Goal: Task Accomplishment & Management: Manage account settings

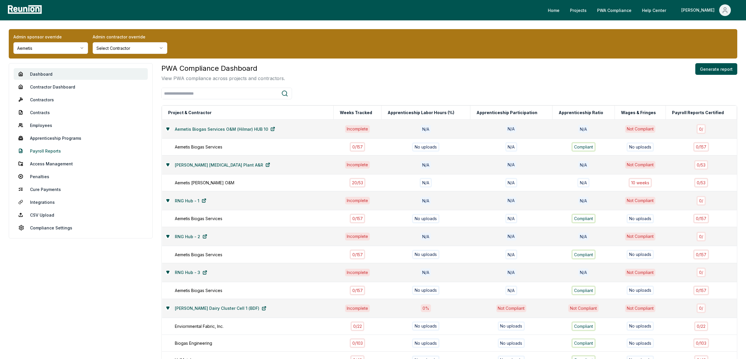
click at [47, 148] on link "Payroll Reports" at bounding box center [81, 151] width 134 height 12
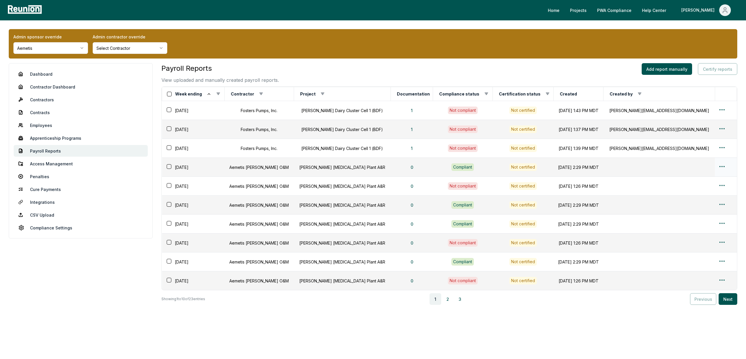
click at [717, 164] on html "Please visit us on your desktop We're working on making our marketplace mobile-…" at bounding box center [373, 182] width 746 height 364
click at [599, 178] on html "Please visit us on your desktop We're working on making our marketplace mobile-…" at bounding box center [373, 182] width 746 height 364
click at [716, 166] on html "Please visit us on your desktop We're working on making our marketplace mobile-…" at bounding box center [373, 182] width 746 height 364
click at [689, 194] on div "Edit" at bounding box center [713, 190] width 55 height 10
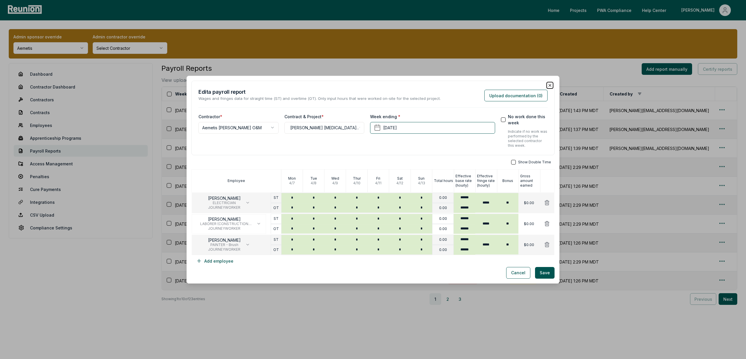
click at [549, 86] on icon "button" at bounding box center [550, 85] width 2 height 2
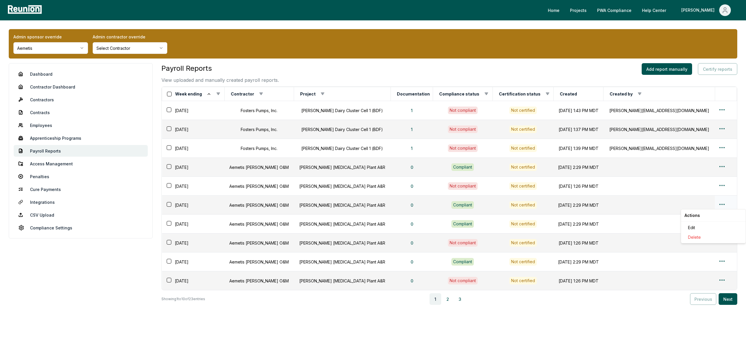
click at [721, 203] on html "Please visit us on your desktop We're working on making our marketplace mobile-…" at bounding box center [373, 182] width 746 height 364
click at [694, 225] on div "Edit" at bounding box center [713, 228] width 55 height 10
click at [719, 260] on html "Please visit us on your desktop We're working on making our marketplace mobile-…" at bounding box center [373, 182] width 746 height 364
click at [696, 283] on div "Edit" at bounding box center [713, 285] width 55 height 10
click at [451, 300] on button "2" at bounding box center [448, 300] width 12 height 12
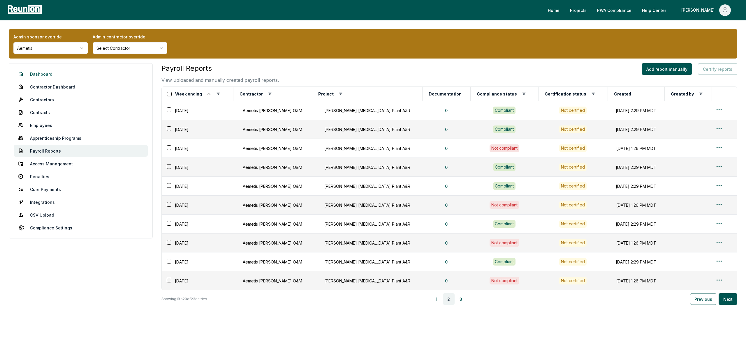
click at [56, 77] on link "Dashboard" at bounding box center [81, 74] width 134 height 12
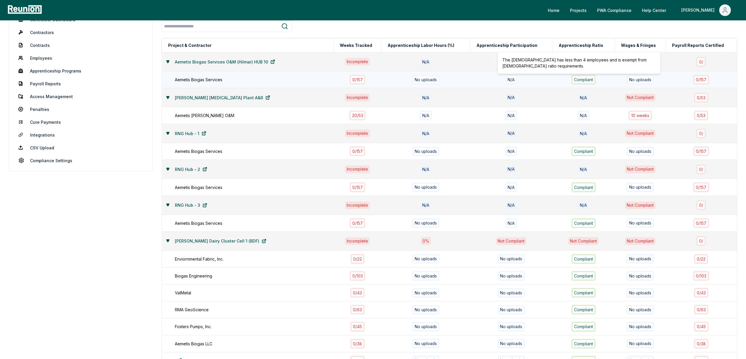
scroll to position [68, 0]
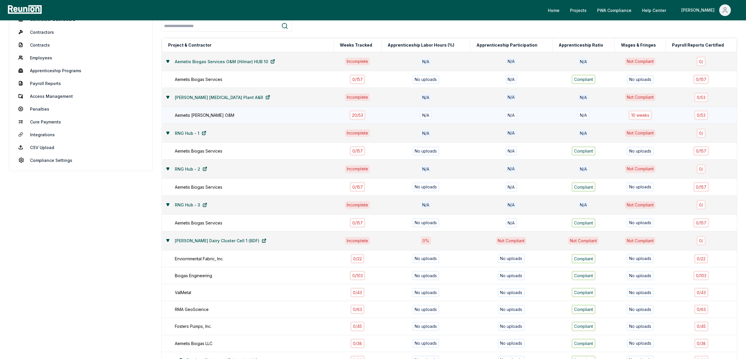
click at [494, 116] on div "N/A" at bounding box center [511, 115] width 75 height 10
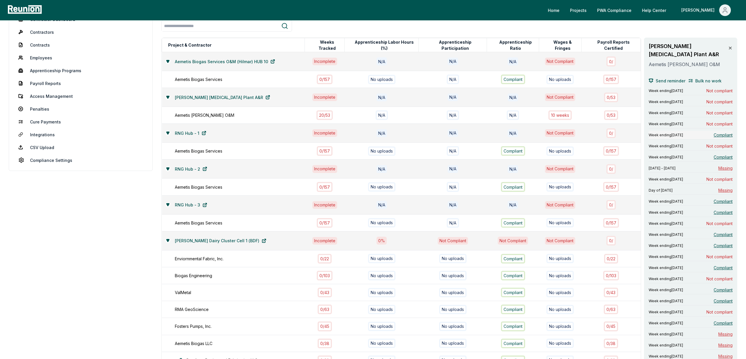
click at [722, 132] on span "Compliant" at bounding box center [723, 135] width 19 height 6
click at [717, 154] on span "Compliant" at bounding box center [723, 157] width 19 height 6
click at [726, 176] on span "Not compliant" at bounding box center [720, 179] width 26 height 6
click at [721, 232] on span "Compliant" at bounding box center [723, 235] width 19 height 6
click at [722, 254] on span "Not compliant" at bounding box center [720, 257] width 26 height 6
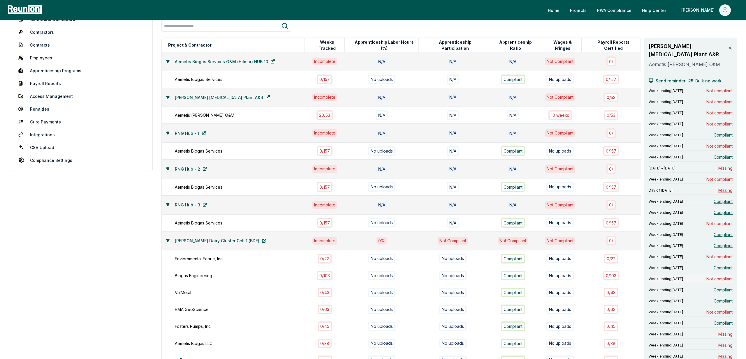
click at [721, 275] on div "Week ending March 29, 2025 Not compliant" at bounding box center [691, 279] width 84 height 9
click at [725, 309] on span "Not compliant" at bounding box center [720, 312] width 26 height 6
click at [720, 320] on span "Compliant" at bounding box center [723, 323] width 19 height 6
click at [724, 331] on span "Missing" at bounding box center [726, 334] width 14 height 6
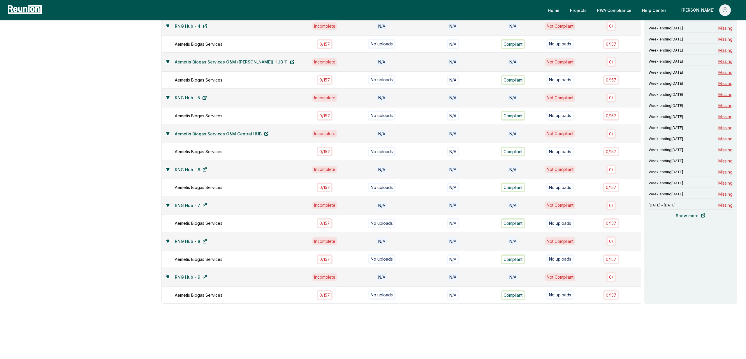
scroll to position [0, 0]
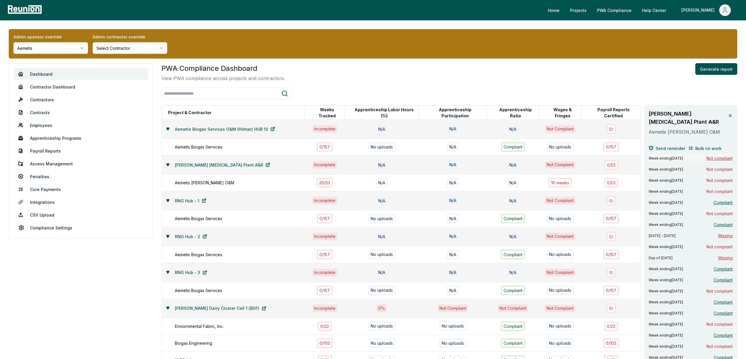
click at [709, 155] on span "Not compliant" at bounding box center [720, 158] width 26 height 6
click at [717, 166] on span "Not compliant" at bounding box center [720, 169] width 26 height 6
click at [723, 178] on span "Not compliant" at bounding box center [720, 181] width 26 height 6
click at [722, 233] on span "Missing" at bounding box center [726, 236] width 14 height 6
click at [725, 222] on span "Compliant" at bounding box center [723, 225] width 19 height 6
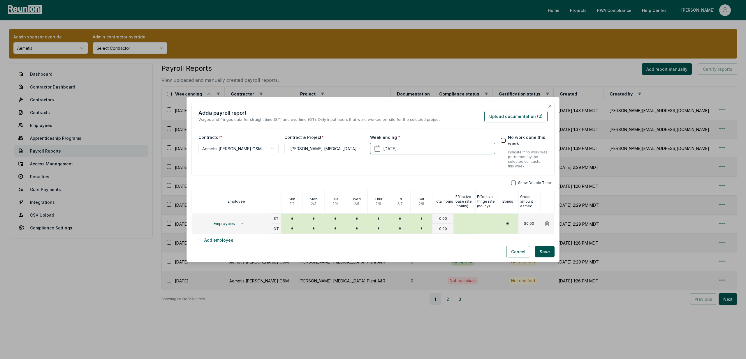
click at [548, 103] on div "**********" at bounding box center [373, 139] width 363 height 75
click at [549, 106] on icon "button" at bounding box center [550, 106] width 5 height 5
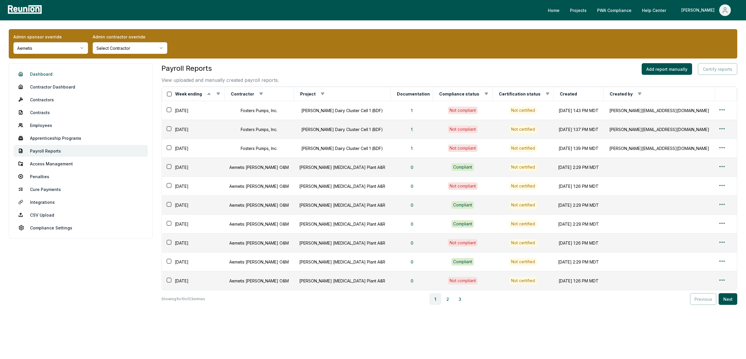
click at [41, 77] on link "Dashboard" at bounding box center [81, 74] width 134 height 12
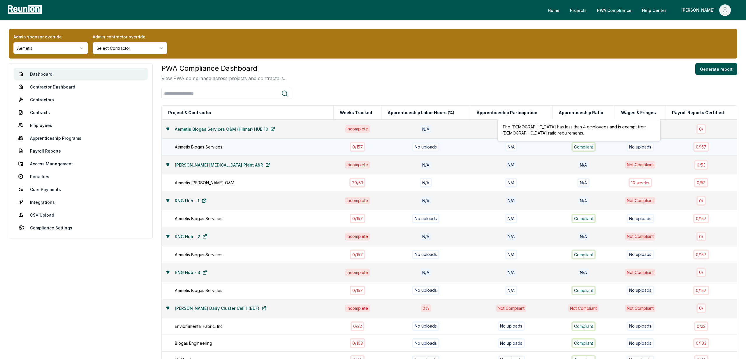
click at [602, 148] on div "Compliant" at bounding box center [583, 147] width 55 height 10
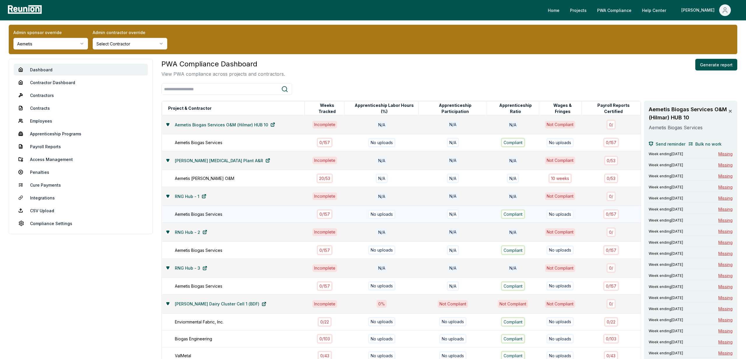
scroll to position [5, 0]
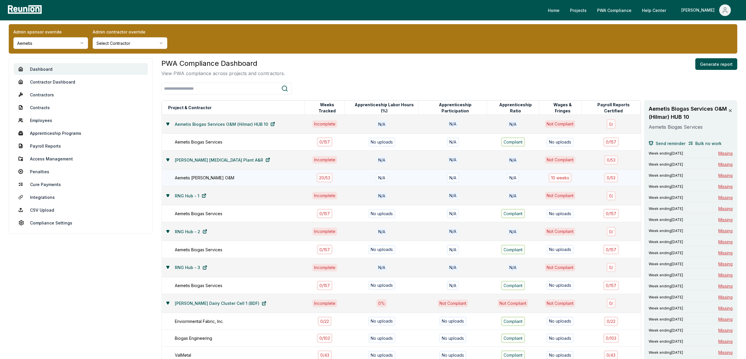
click at [408, 182] on div "N/A" at bounding box center [381, 178] width 67 height 10
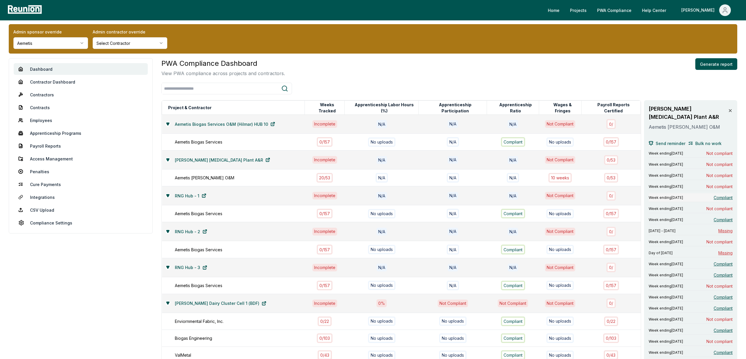
click at [722, 195] on span "Compliant" at bounding box center [723, 198] width 19 height 6
click at [719, 206] on span "Not compliant" at bounding box center [720, 209] width 26 height 6
click at [721, 217] on span "Compliant" at bounding box center [723, 220] width 19 height 6
click at [724, 150] on span "Not compliant" at bounding box center [720, 153] width 26 height 6
click at [720, 160] on div "Week ending [DATE] Not compliant" at bounding box center [691, 164] width 84 height 9
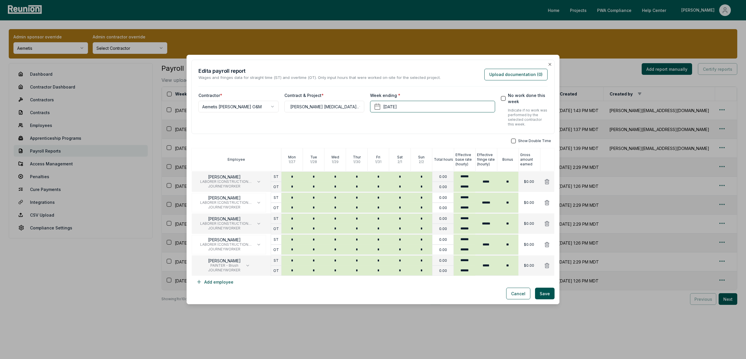
click at [554, 61] on div "**********" at bounding box center [373, 97] width 363 height 75
click at [548, 62] on icon "button" at bounding box center [550, 64] width 5 height 5
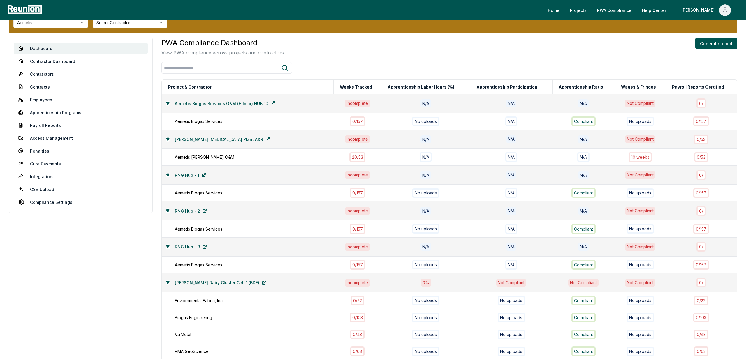
scroll to position [28, 0]
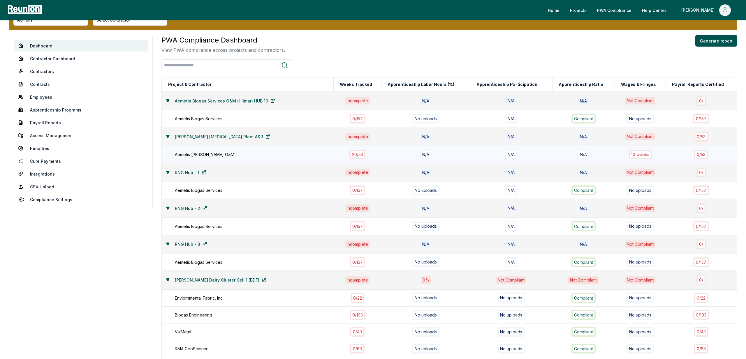
click at [385, 151] on div "N/A" at bounding box center [426, 155] width 82 height 10
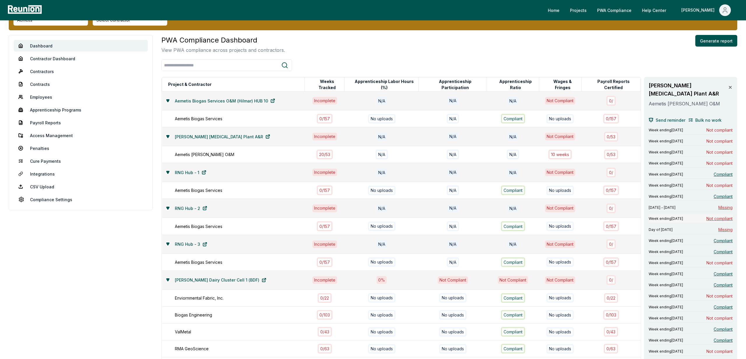
click at [722, 216] on span "Not compliant" at bounding box center [720, 219] width 26 height 6
click at [722, 238] on span "Compliant" at bounding box center [723, 241] width 19 height 6
click at [727, 249] on span "Compliant" at bounding box center [723, 252] width 19 height 6
click at [720, 260] on span "Not compliant" at bounding box center [720, 263] width 26 height 6
click at [720, 271] on span "Compliant" at bounding box center [723, 274] width 19 height 6
